Goal: Task Accomplishment & Management: Use online tool/utility

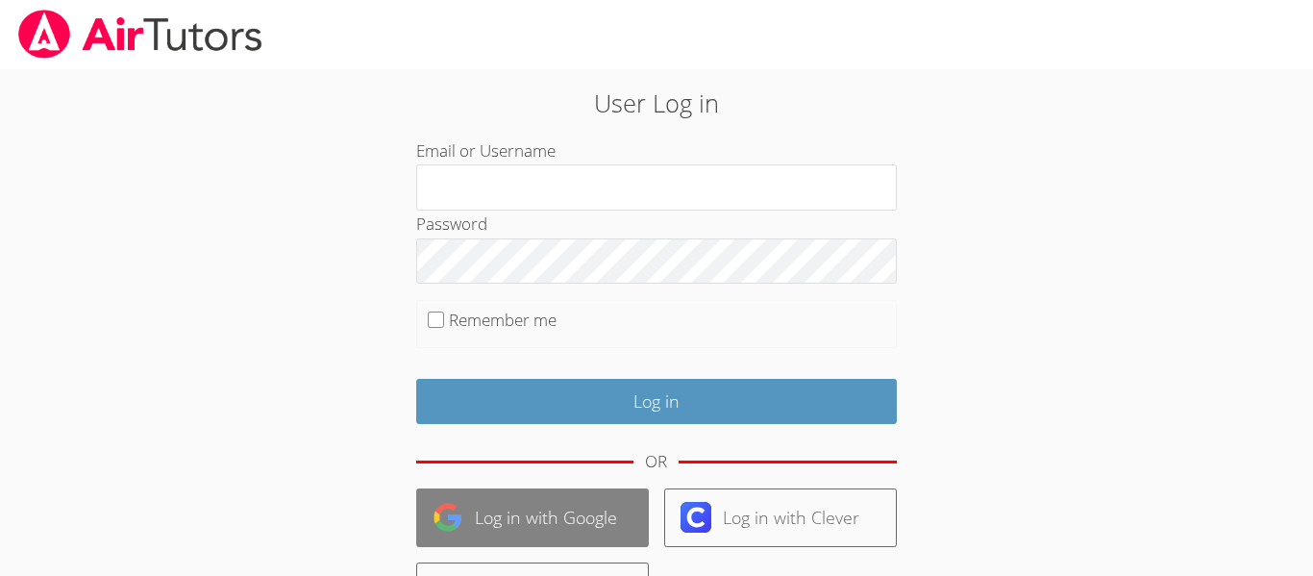
click at [554, 515] on link "Log in with Google" at bounding box center [532, 517] width 233 height 59
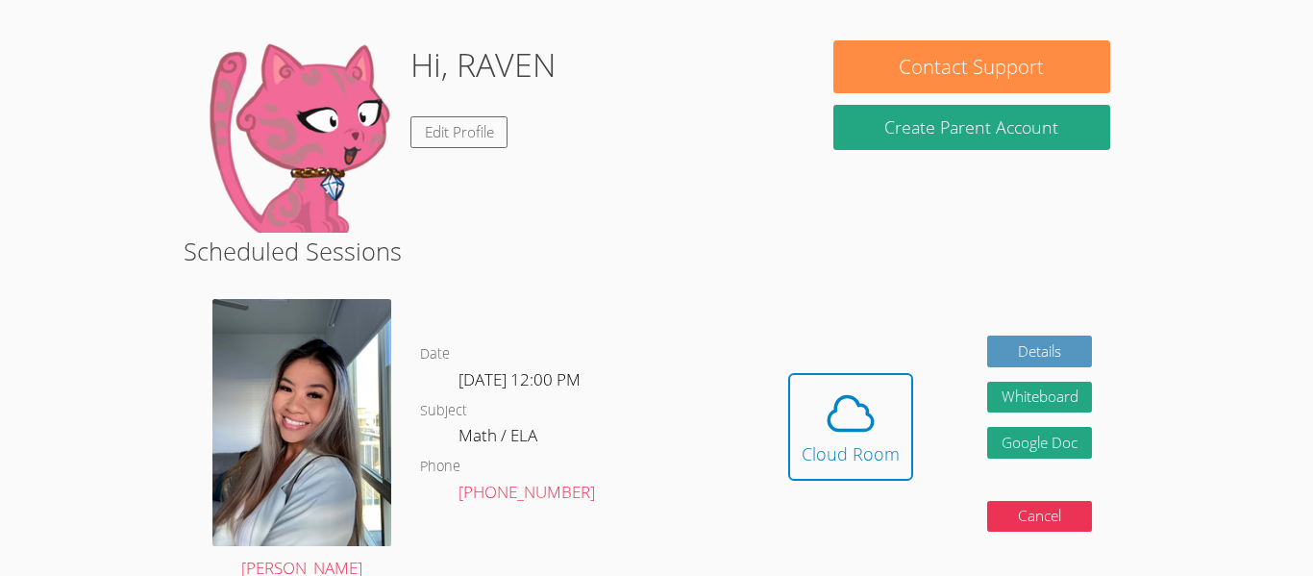
scroll to position [273, 0]
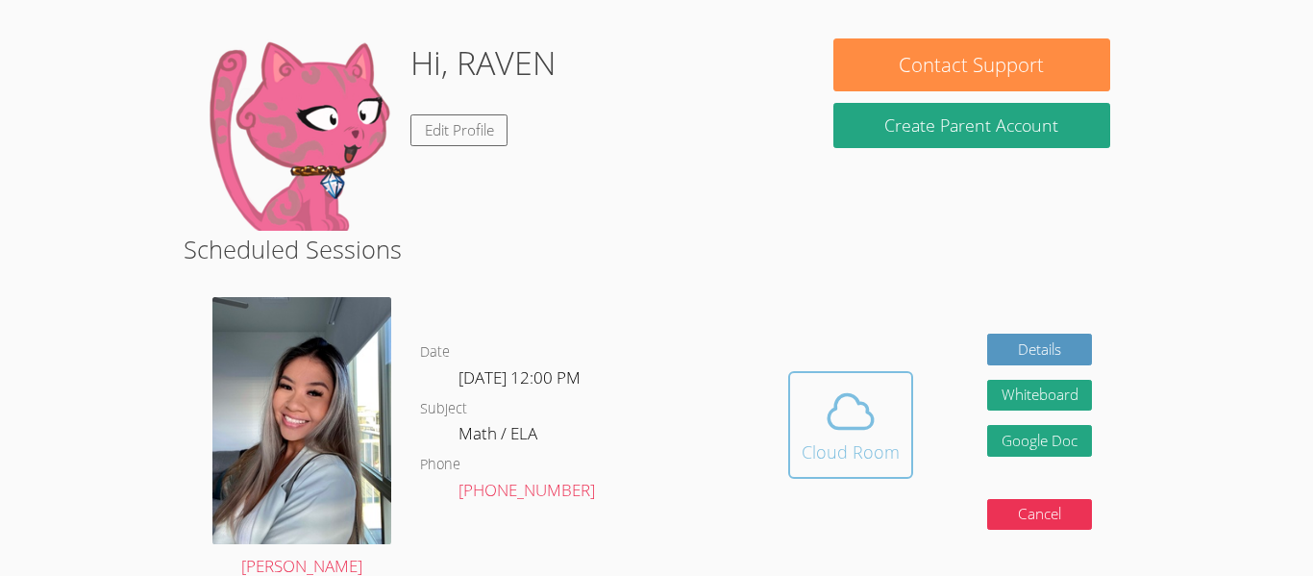
click at [856, 409] on icon at bounding box center [851, 412] width 54 height 54
click at [853, 453] on div "Cloud Room" at bounding box center [851, 451] width 98 height 27
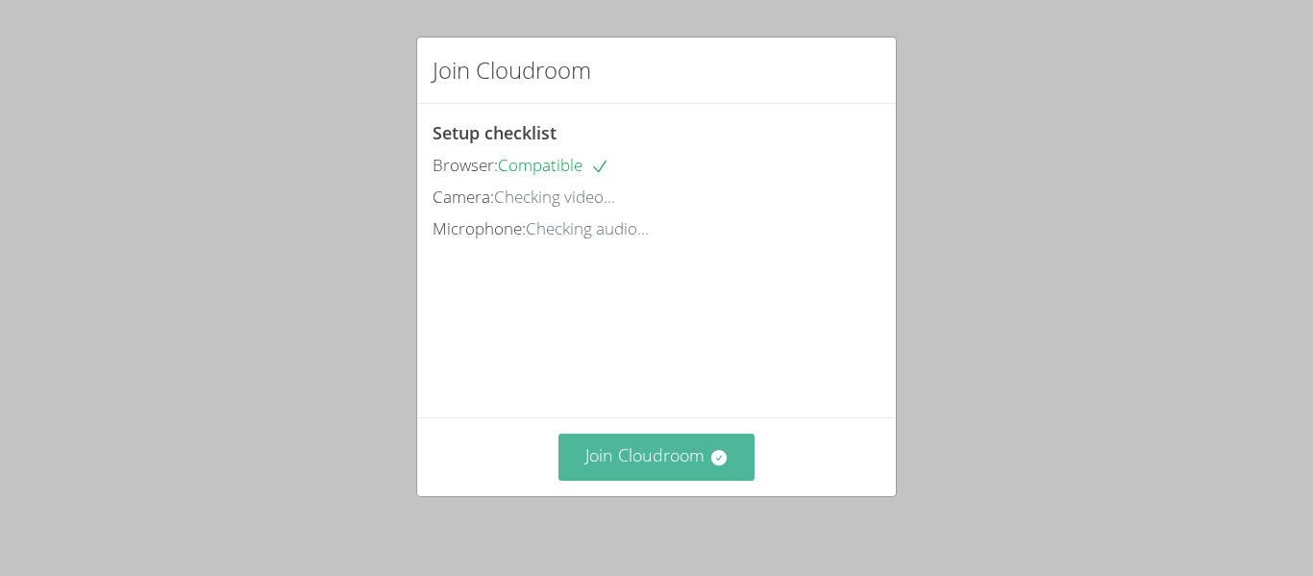
click at [638, 469] on button "Join Cloudroom" at bounding box center [657, 457] width 197 height 47
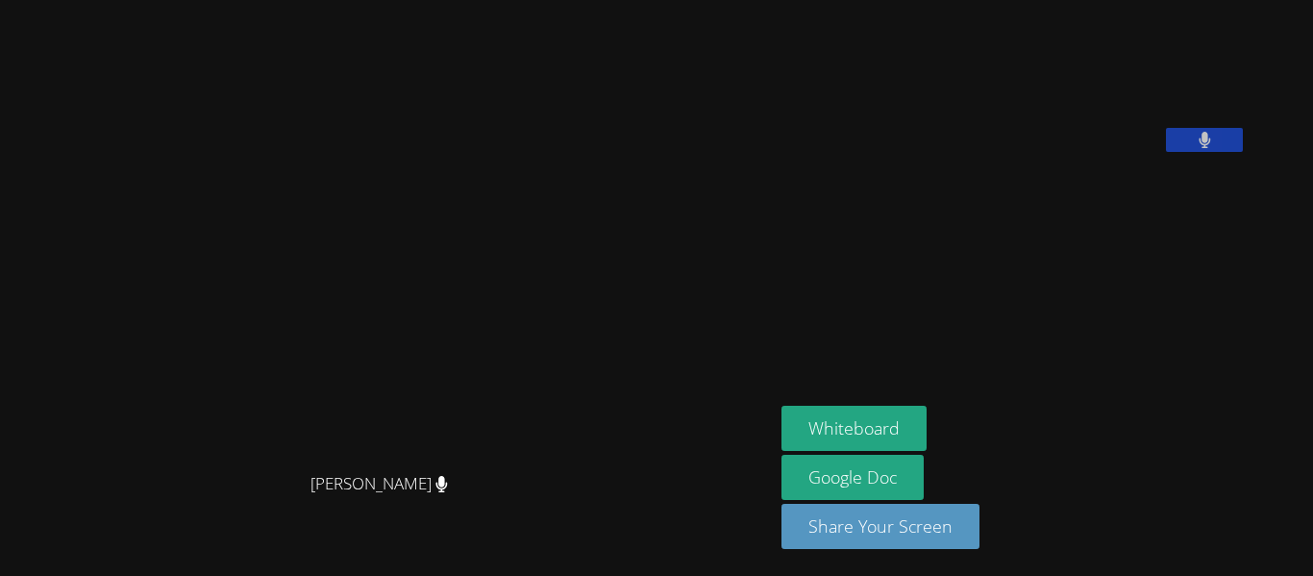
click at [434, 176] on video at bounding box center [387, 250] width 288 height 427
click at [448, 492] on icon at bounding box center [442, 484] width 12 height 16
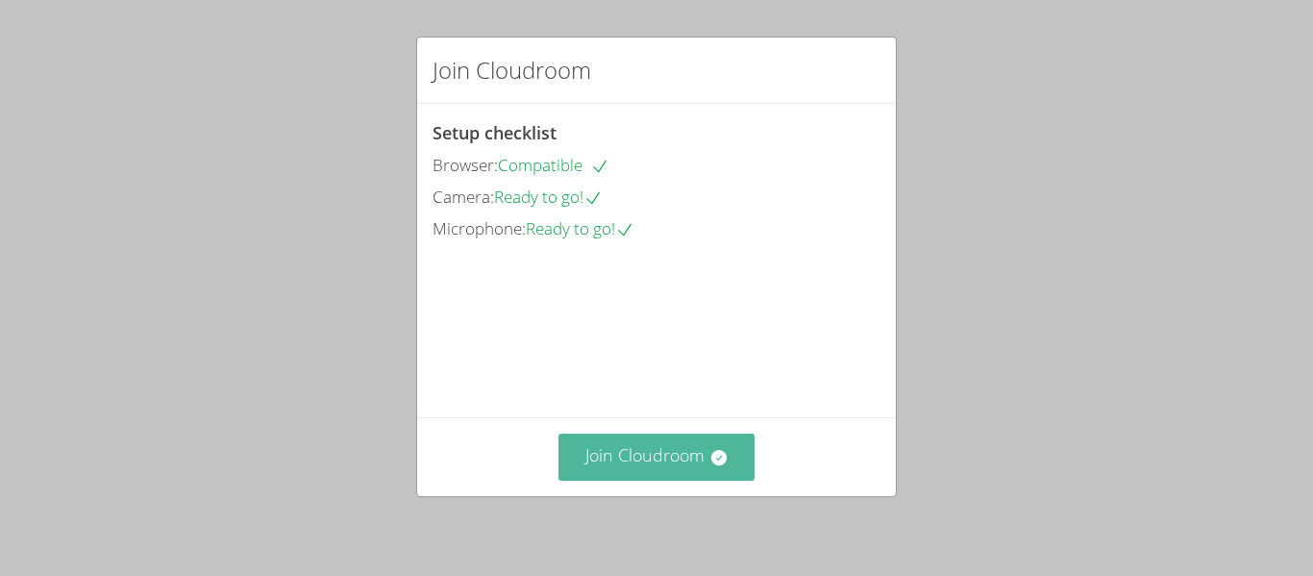
click at [695, 473] on button "Join Cloudroom" at bounding box center [657, 457] width 197 height 47
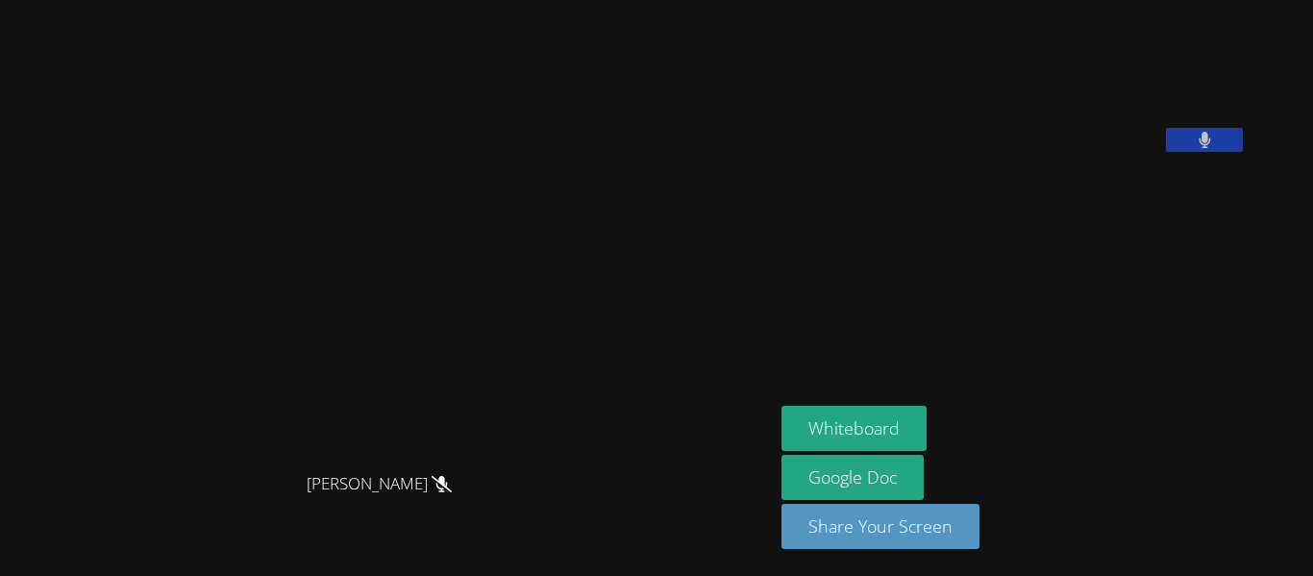
click at [452, 492] on icon at bounding box center [442, 484] width 20 height 16
click at [495, 489] on div "[PERSON_NAME]" at bounding box center [387, 500] width 758 height 77
click at [947, 152] on video at bounding box center [926, 80] width 288 height 144
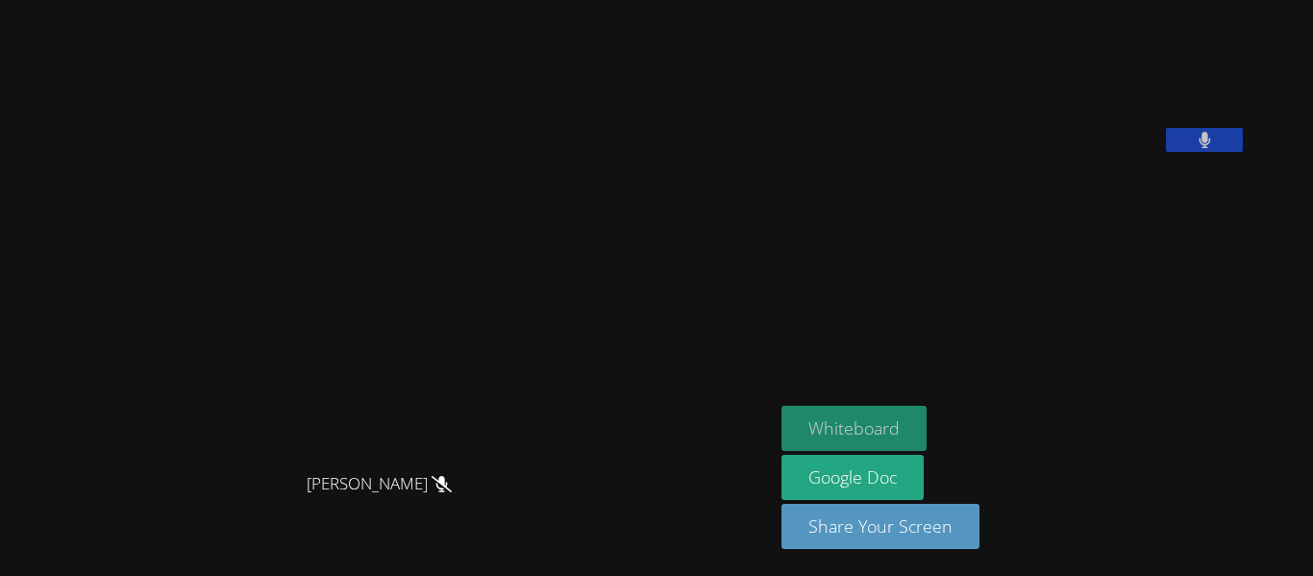
click at [927, 433] on button "Whiteboard" at bounding box center [854, 428] width 145 height 45
click at [782, 151] on video at bounding box center [926, 80] width 288 height 144
click at [901, 437] on button "Whiteboard" at bounding box center [854, 428] width 145 height 45
